Goal: Information Seeking & Learning: Learn about a topic

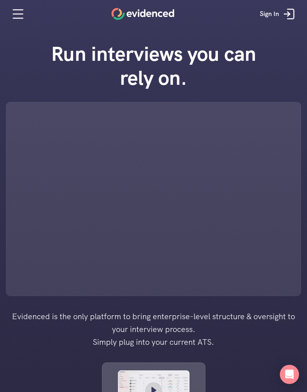
click at [306, 35] on div "Run interviews you can rely on." at bounding box center [153, 164] width 307 height 264
